Goal: Task Accomplishment & Management: Use online tool/utility

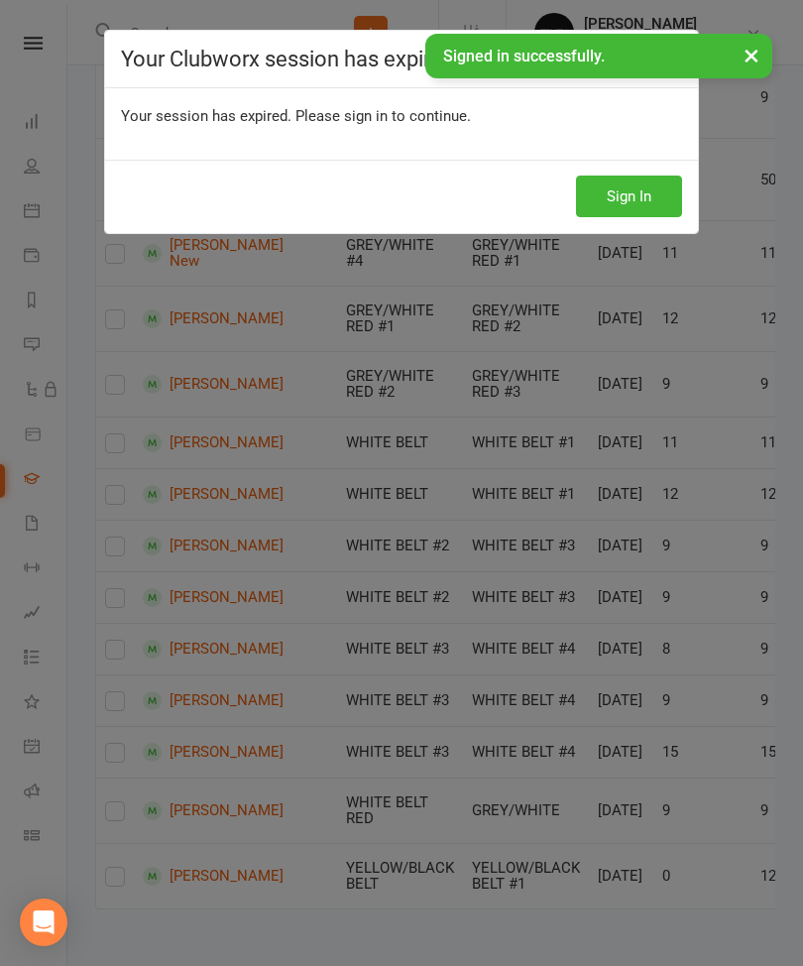
click at [633, 188] on button "Sign In" at bounding box center [629, 197] width 106 height 42
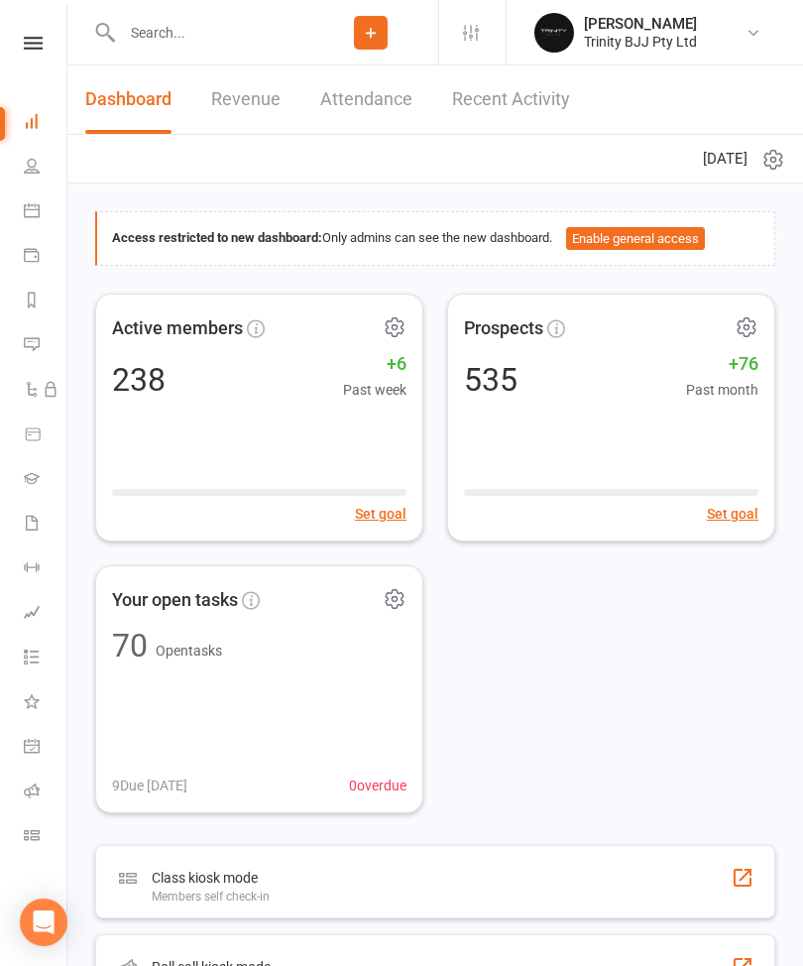
click at [35, 166] on icon at bounding box center [32, 166] width 16 height 16
select select "100"
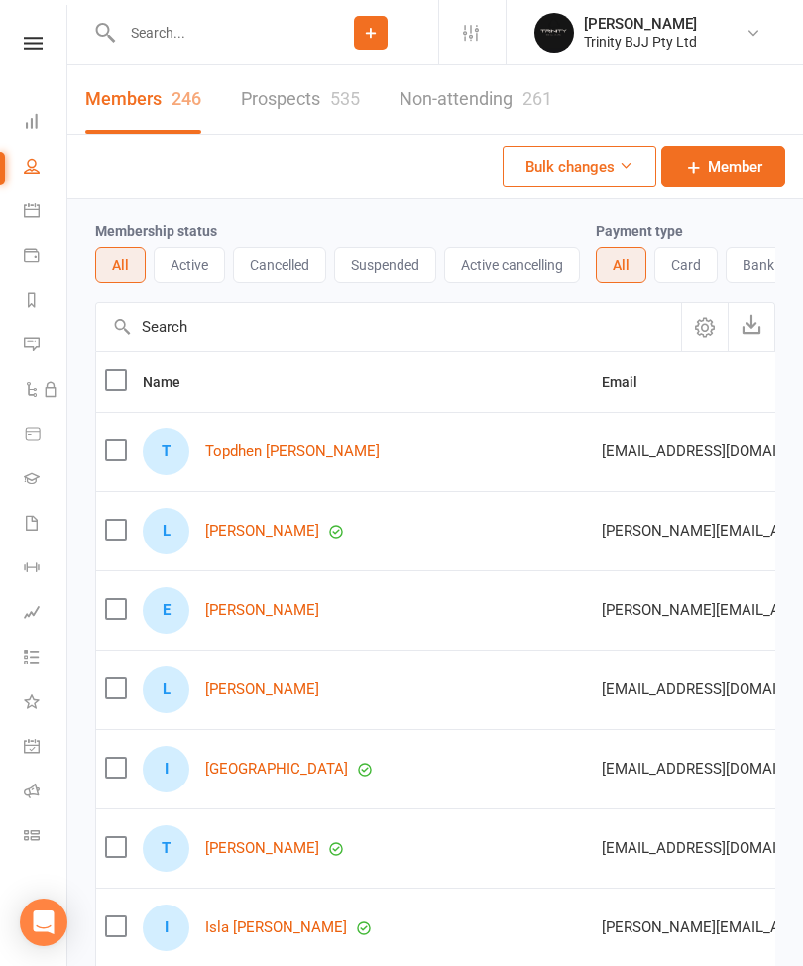
click at [38, 486] on link "Gradings" at bounding box center [46, 480] width 45 height 45
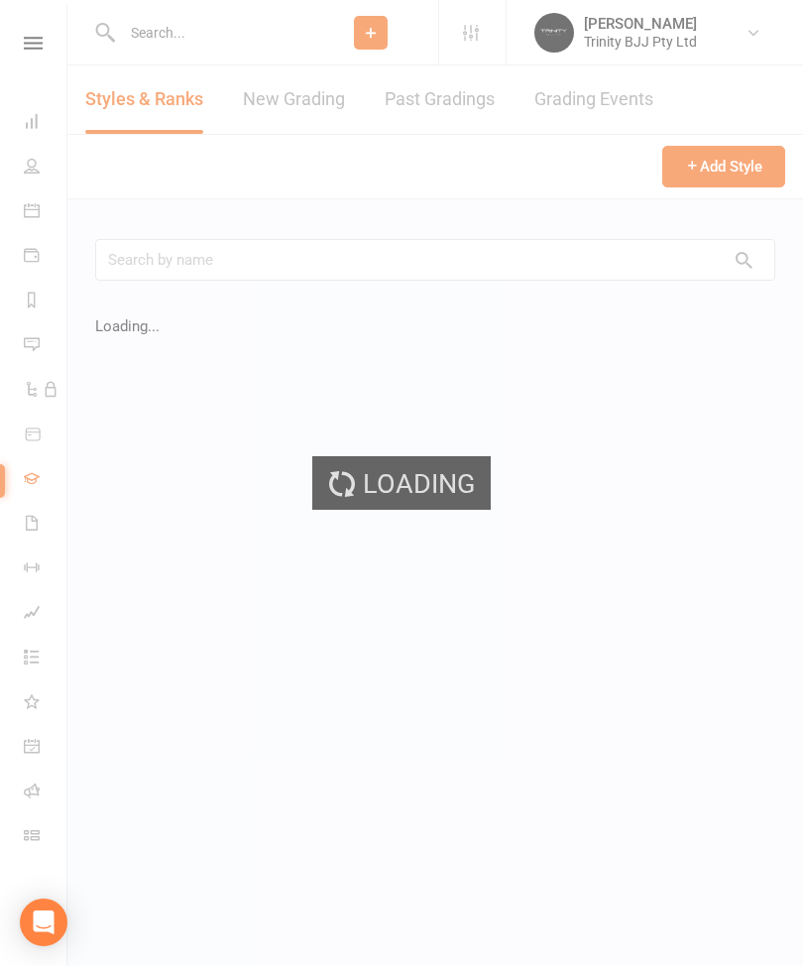
click at [314, 95] on link "New Grading" at bounding box center [294, 99] width 102 height 68
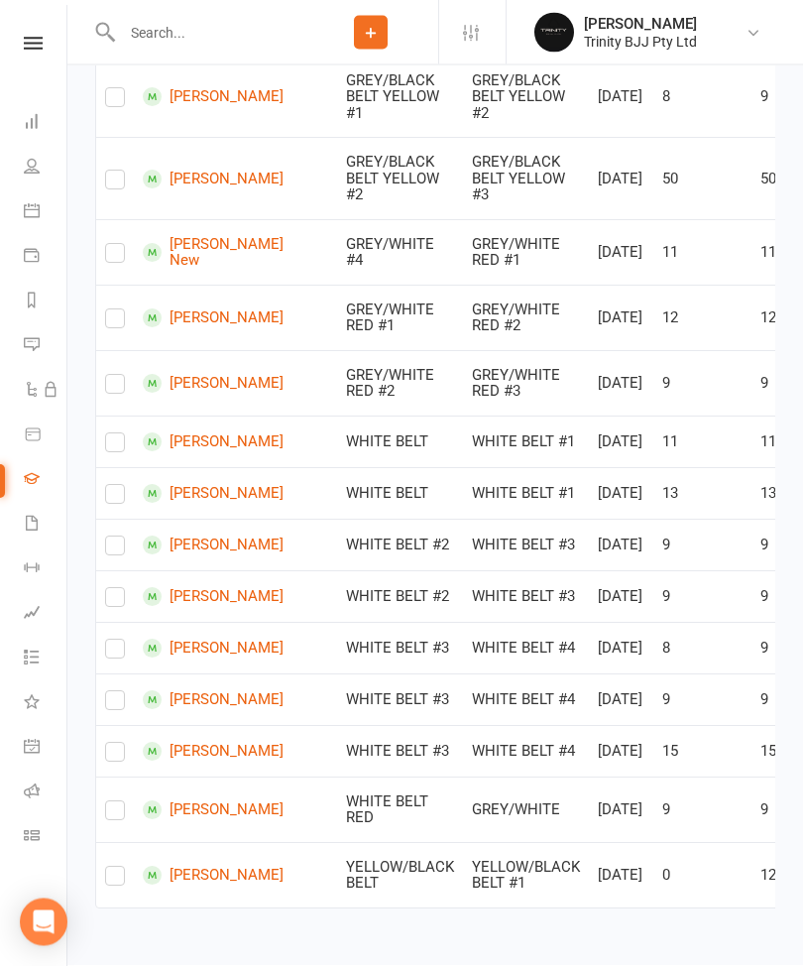
scroll to position [1363, 0]
click at [119, 705] on label at bounding box center [115, 705] width 20 height 0
click at [119, 692] on input "checkbox" at bounding box center [115, 692] width 20 height 0
checkbox input "true"
